Goal: Task Accomplishment & Management: Use online tool/utility

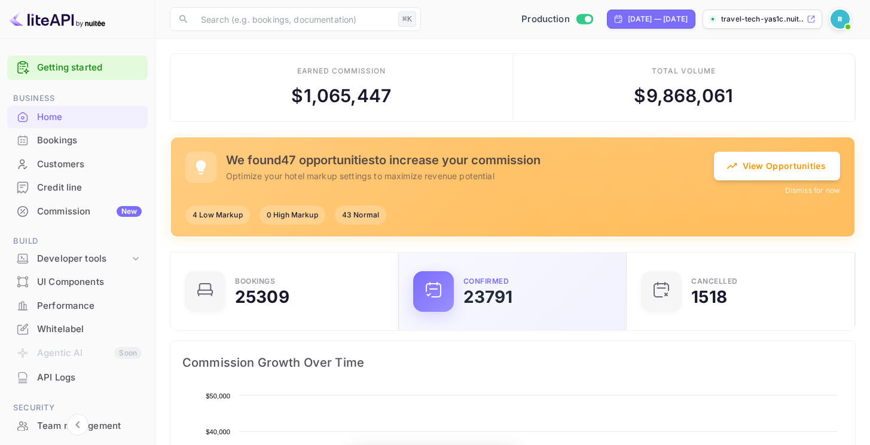
scroll to position [10, 10]
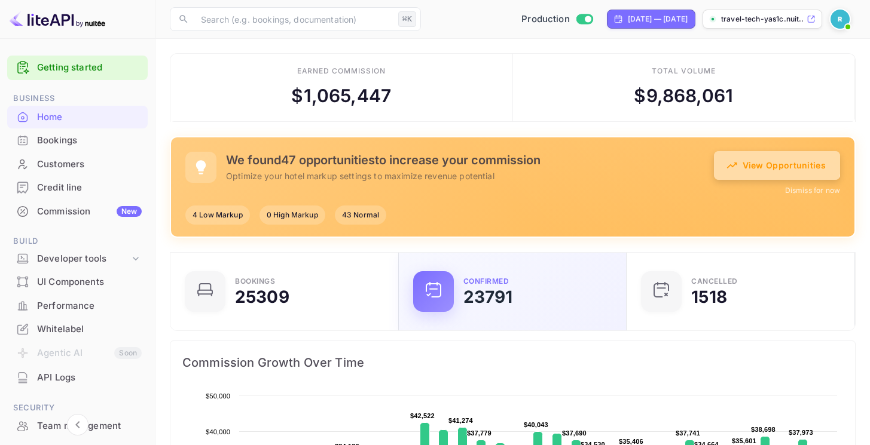
click at [775, 158] on button "View Opportunities" at bounding box center [777, 165] width 126 height 29
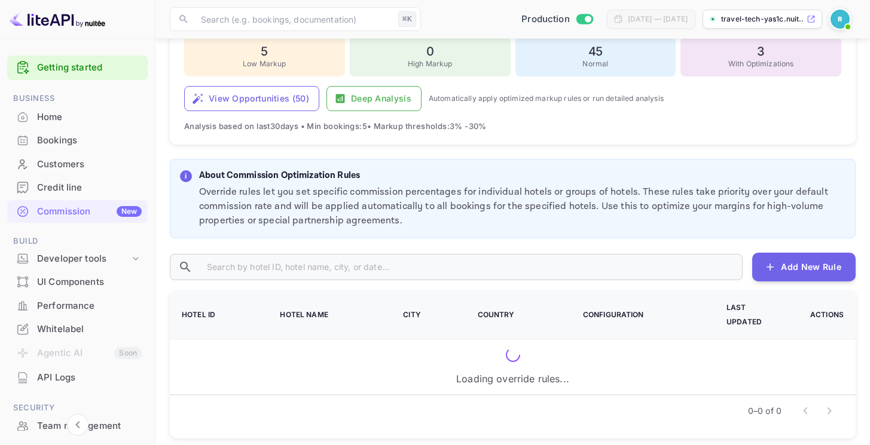
scroll to position [99, 0]
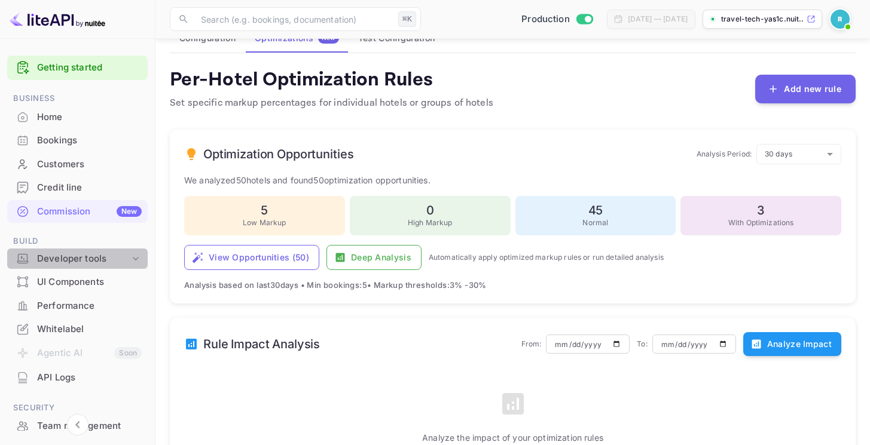
click at [93, 260] on div "Developer tools" at bounding box center [83, 259] width 93 height 14
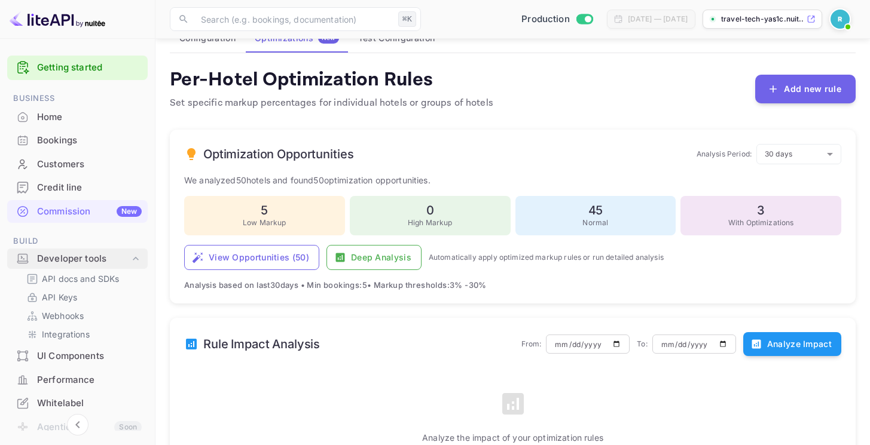
click at [93, 260] on div "Developer tools" at bounding box center [83, 259] width 93 height 14
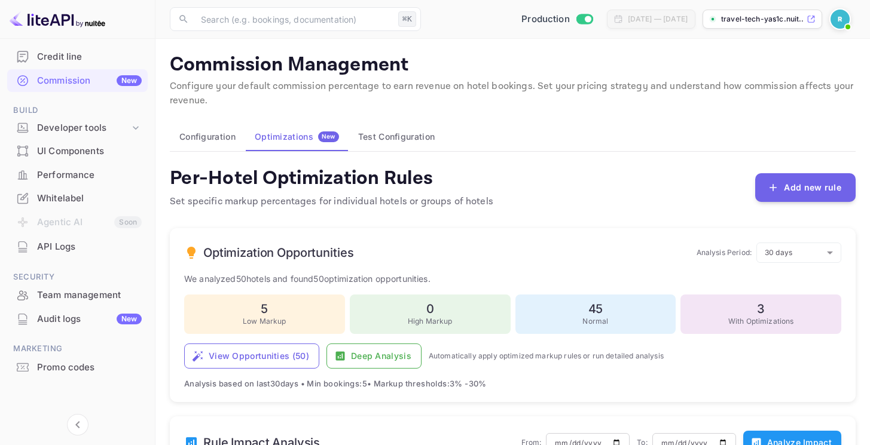
scroll to position [145, 0]
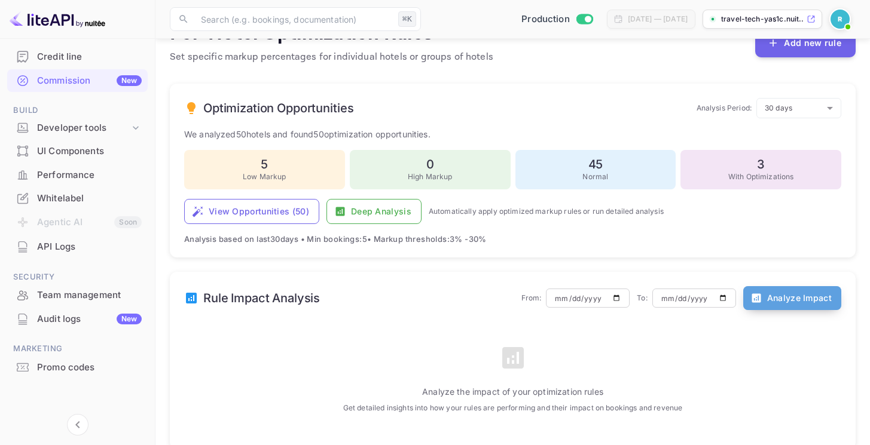
click at [797, 294] on button "Analyze Impact" at bounding box center [792, 298] width 98 height 24
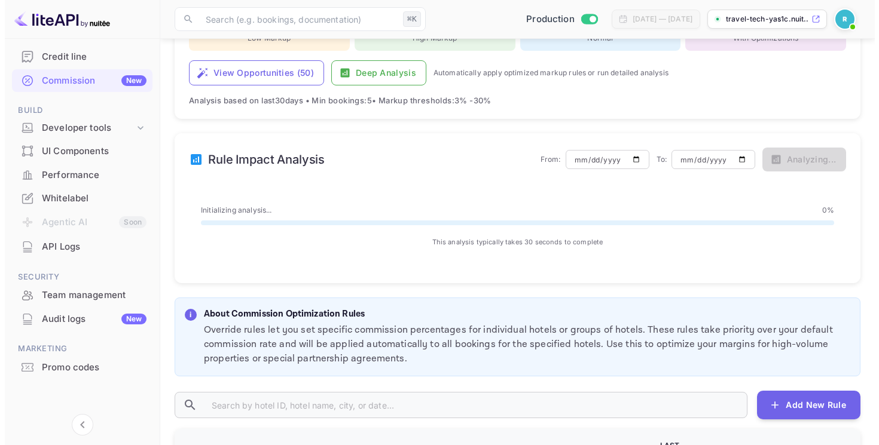
scroll to position [317, 0]
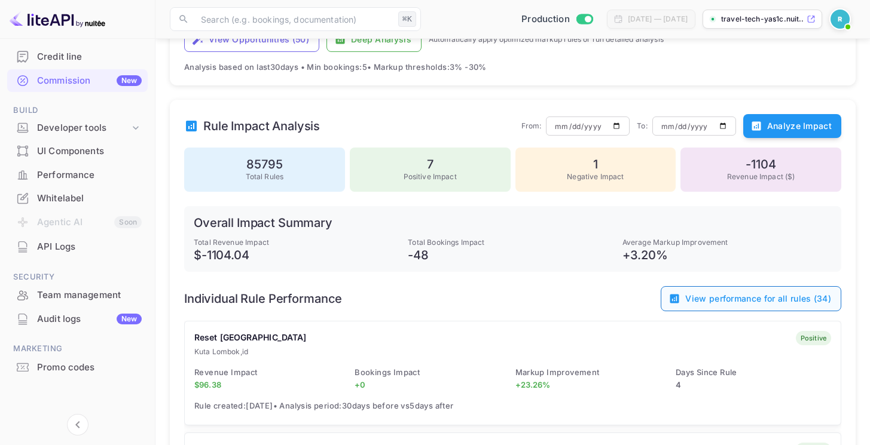
click at [768, 295] on button "View performance for all rules ( 34 )" at bounding box center [750, 298] width 181 height 25
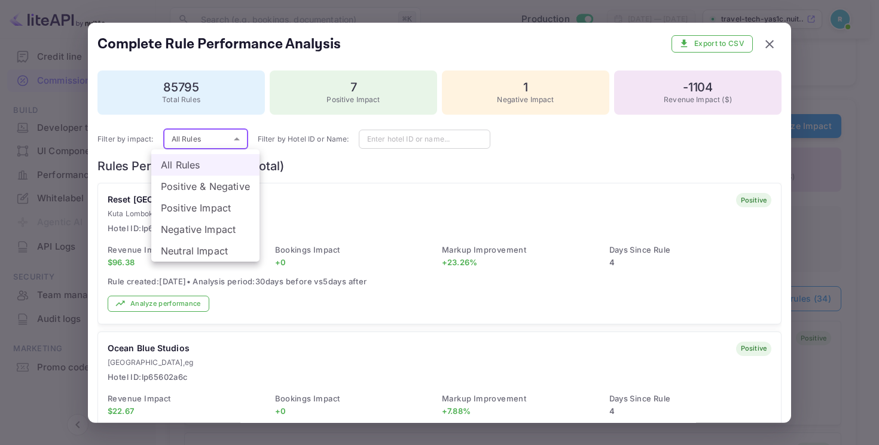
click at [203, 224] on li "Negative Impact" at bounding box center [205, 230] width 108 height 22
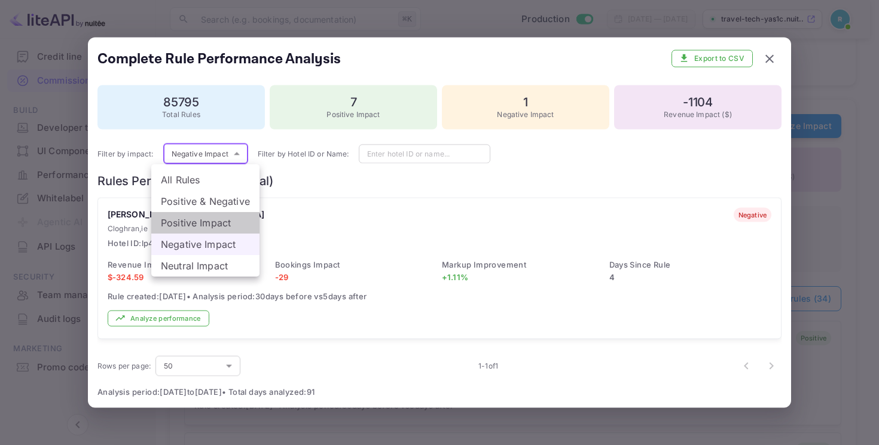
click at [194, 218] on li "Positive Impact" at bounding box center [205, 223] width 108 height 22
type input "positive"
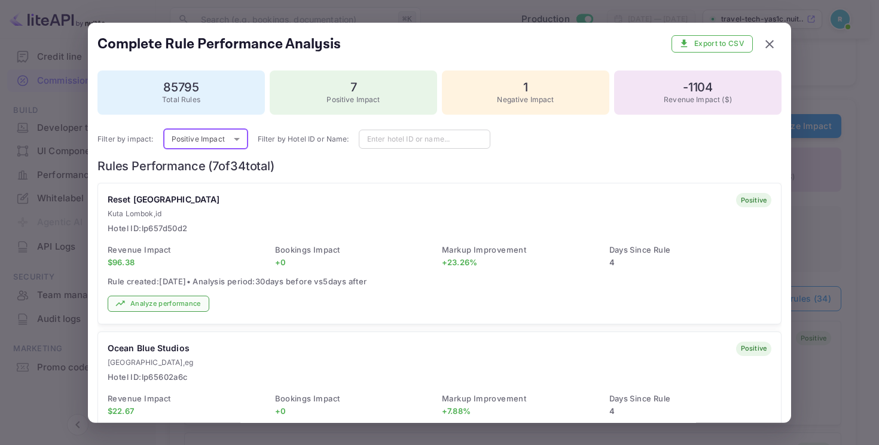
click at [188, 305] on button "Analyze performance" at bounding box center [159, 304] width 102 height 16
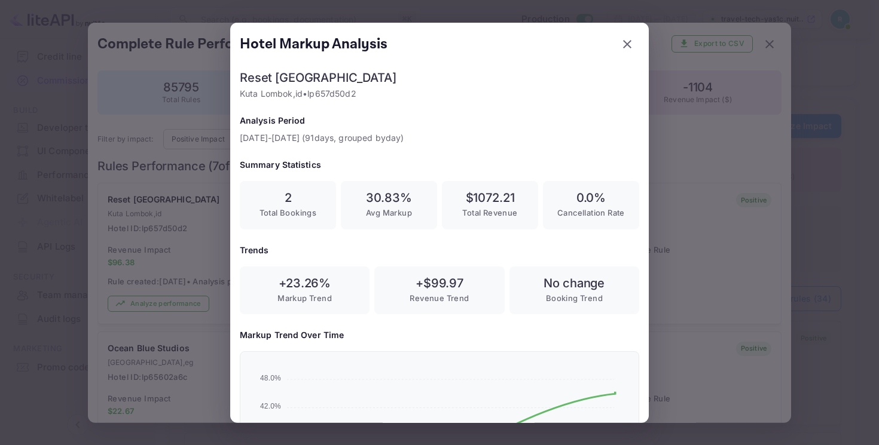
scroll to position [277, 0]
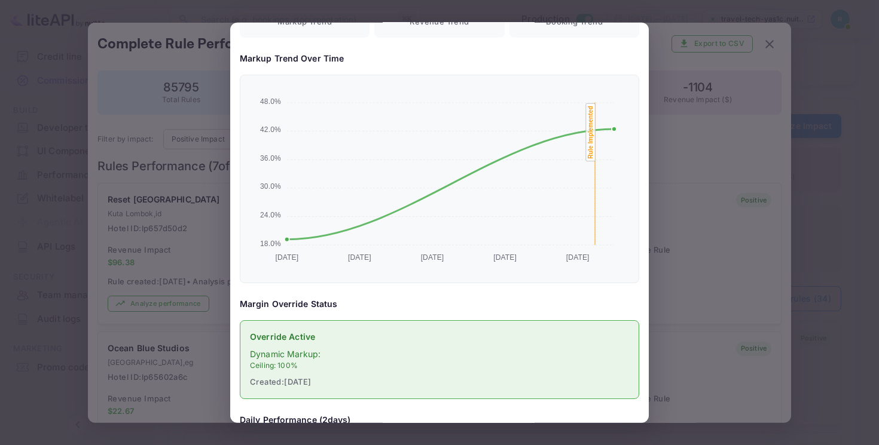
click at [202, 228] on div at bounding box center [439, 222] width 879 height 445
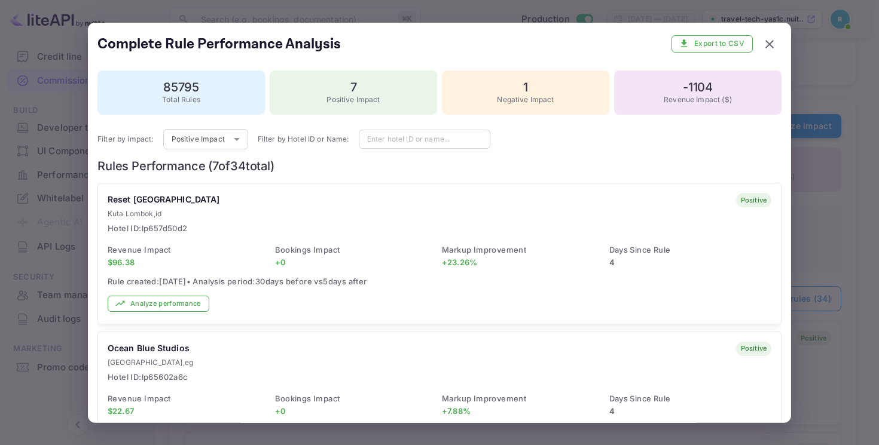
scroll to position [203, 0]
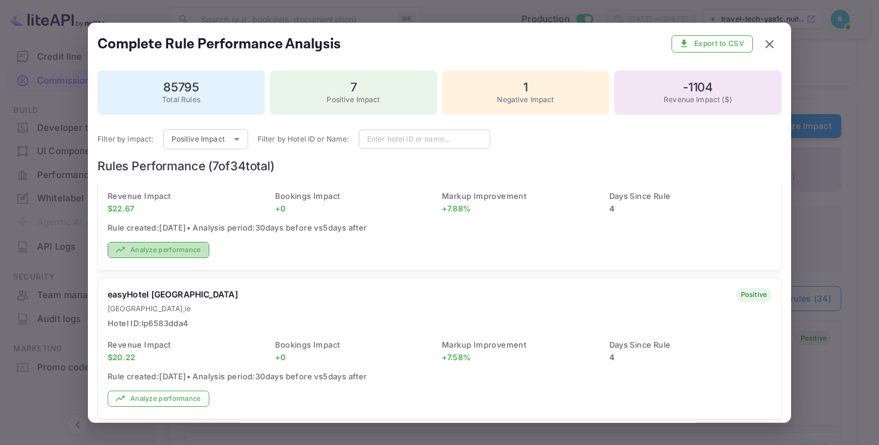
click at [174, 253] on button "Analyze performance" at bounding box center [159, 250] width 102 height 16
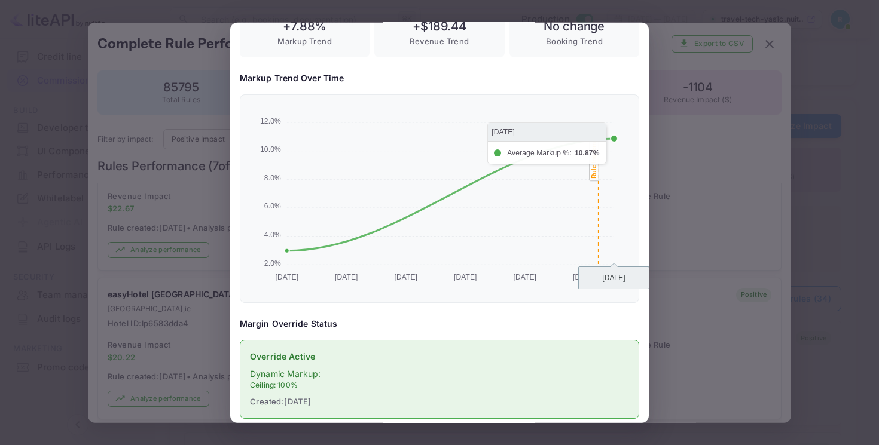
scroll to position [242, 0]
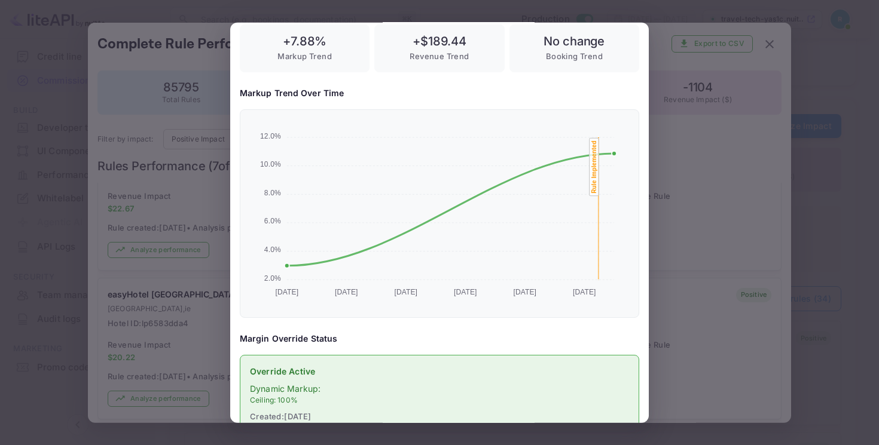
click at [183, 257] on div at bounding box center [439, 222] width 879 height 445
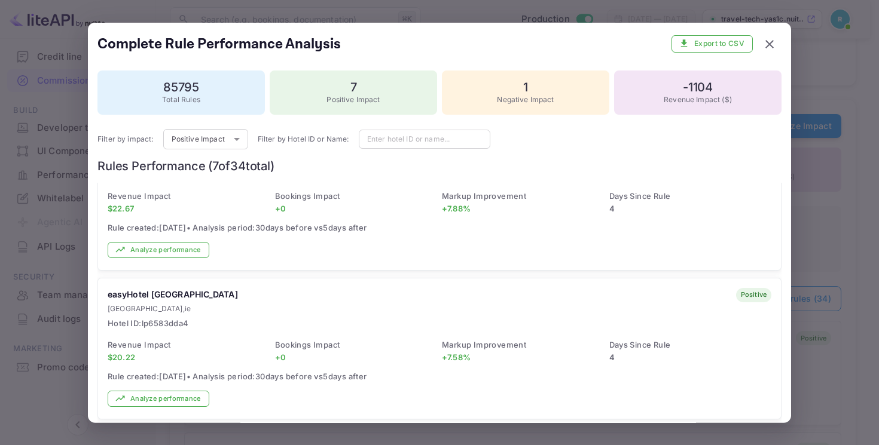
scroll to position [292, 0]
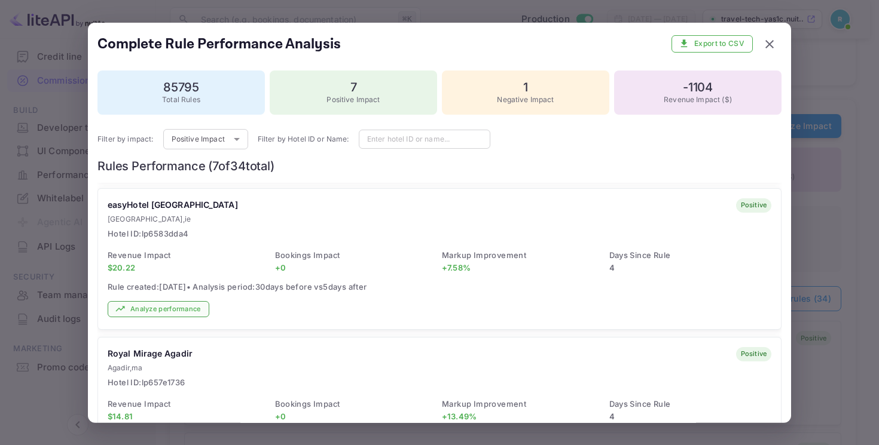
click at [156, 306] on button "Analyze performance" at bounding box center [159, 309] width 102 height 16
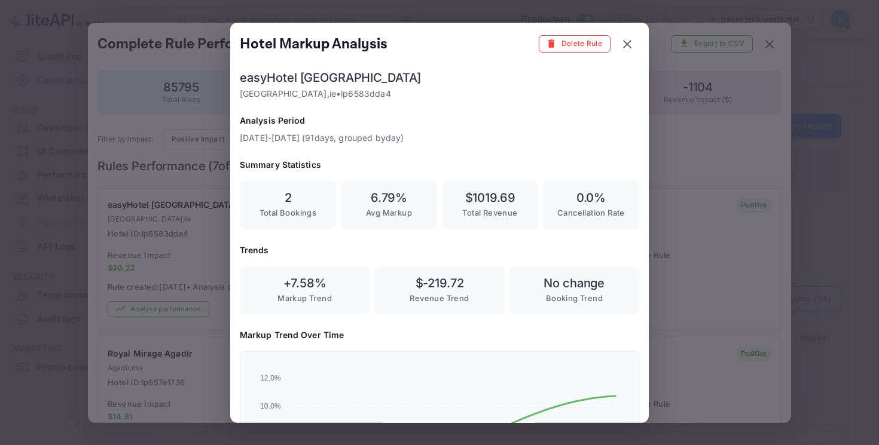
scroll to position [219, 0]
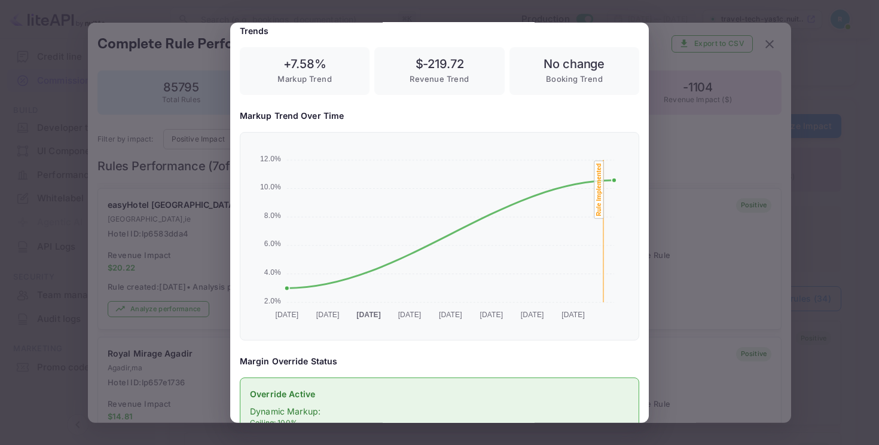
click at [668, 257] on div at bounding box center [439, 222] width 879 height 445
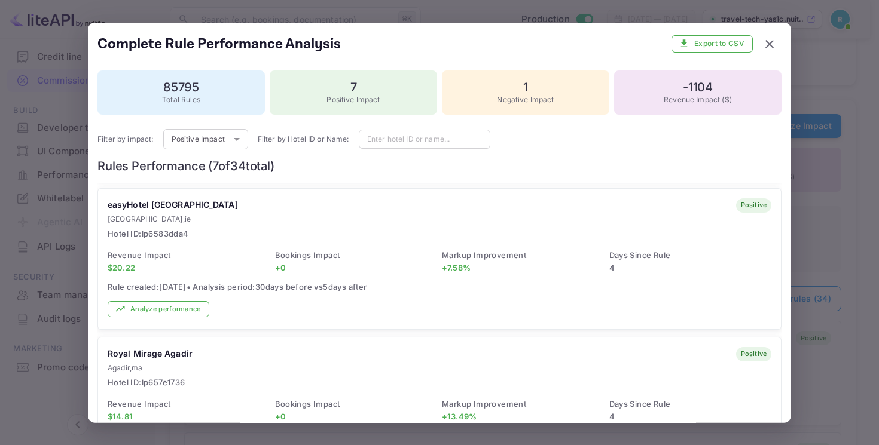
scroll to position [580, 0]
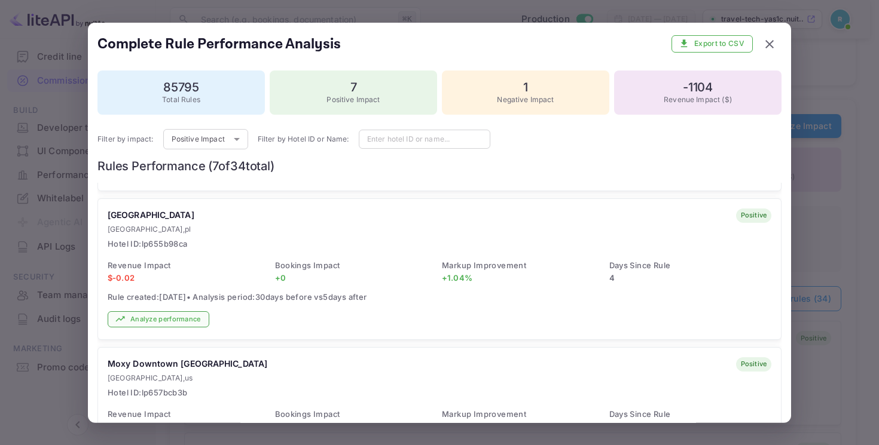
click at [179, 319] on button "Analyze performance" at bounding box center [159, 319] width 102 height 16
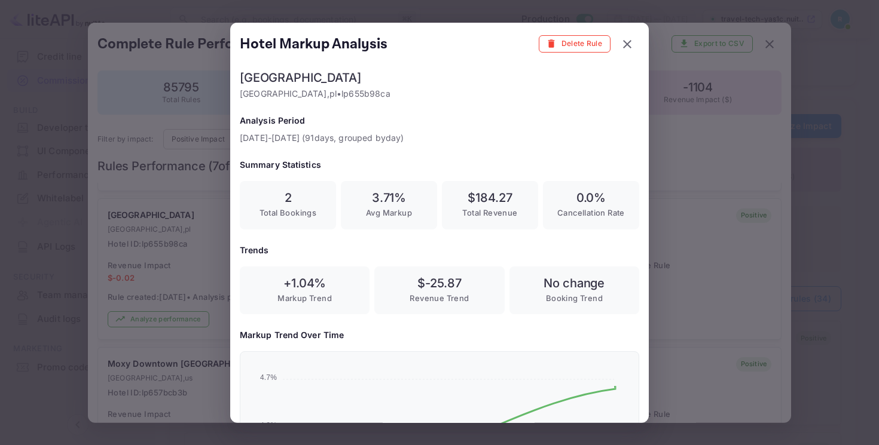
scroll to position [224, 0]
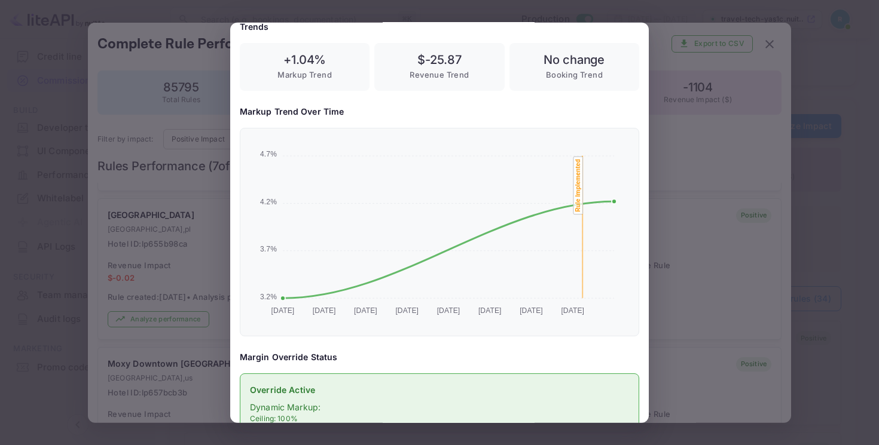
click at [705, 284] on div at bounding box center [439, 222] width 879 height 445
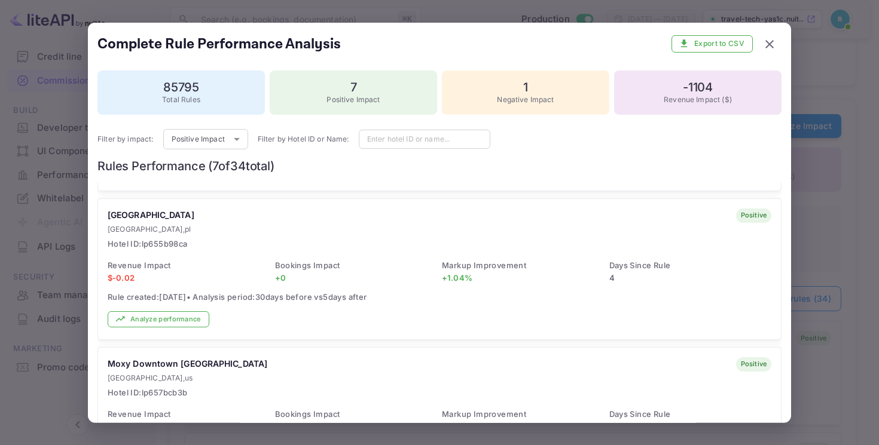
scroll to position [0, 0]
